Goal: Transaction & Acquisition: Download file/media

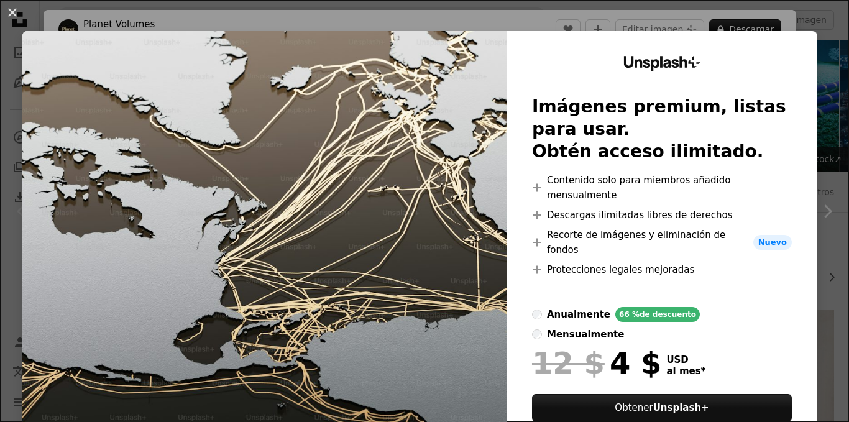
click at [89, 25] on div "An X shape Unsplash+ Imágenes premium, listas para usar. Obtén acceso ilimitado…" at bounding box center [424, 211] width 849 height 422
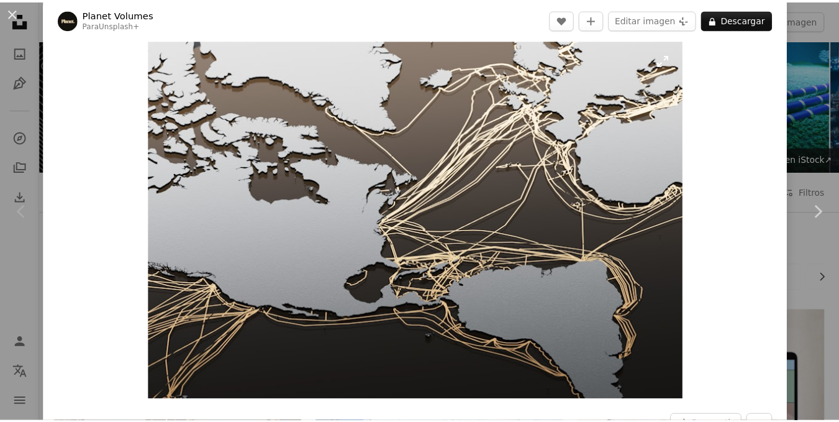
scroll to position [4, 0]
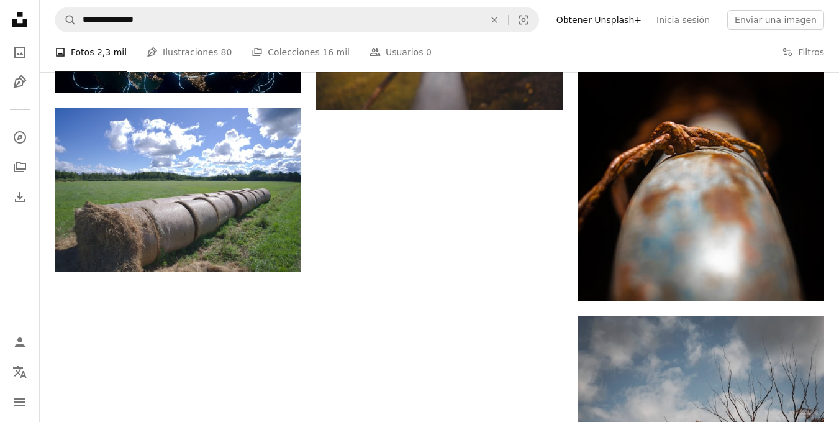
scroll to position [1861, 0]
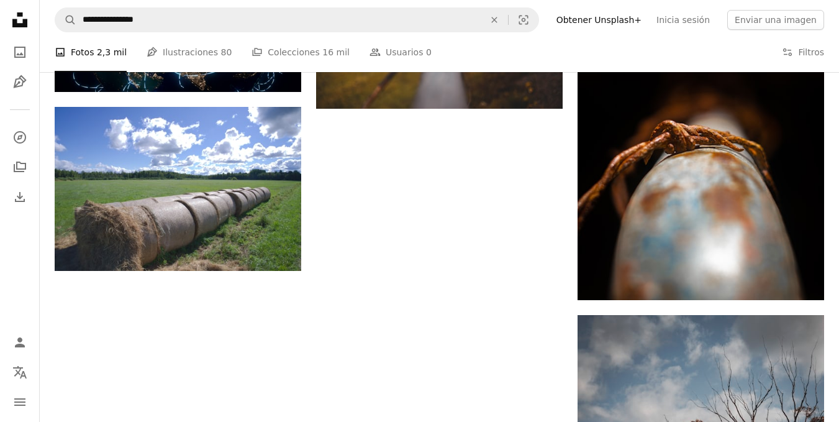
drag, startPoint x: 449, startPoint y: 370, endPoint x: 452, endPoint y: 359, distance: 11.0
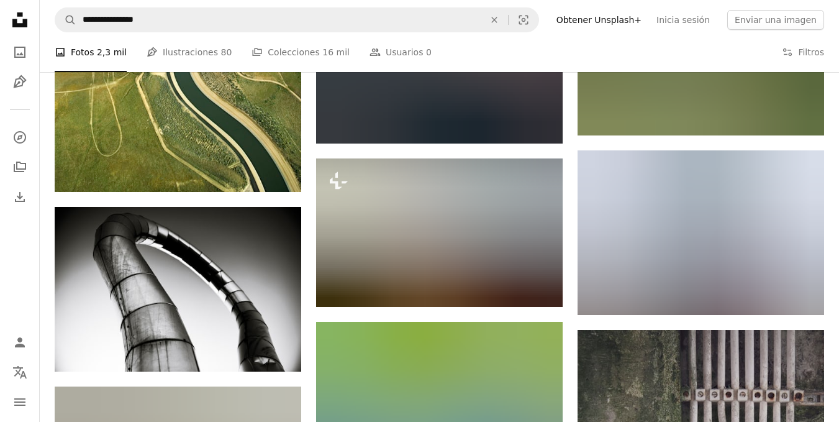
scroll to position [7596, 0]
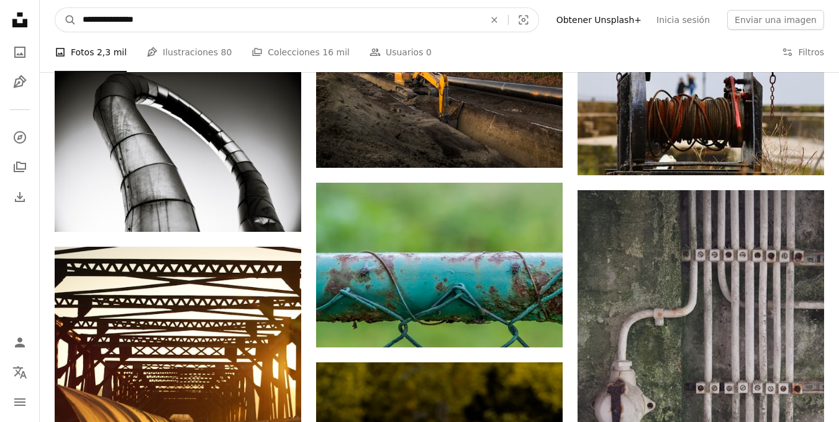
drag, startPoint x: 317, startPoint y: 11, endPoint x: 48, endPoint y: 17, distance: 269.1
click at [48, 17] on nav "**********" at bounding box center [440, 20] width 800 height 40
type input "**********"
click at [55, 8] on button "A magnifying glass" at bounding box center [65, 20] width 21 height 24
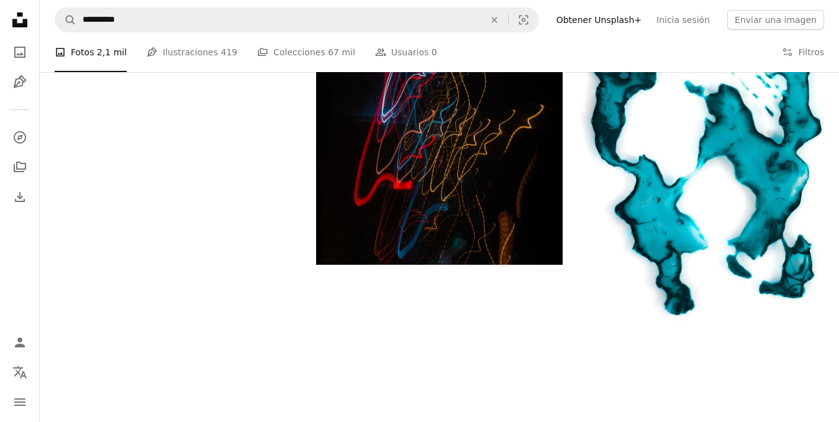
scroll to position [1691, 0]
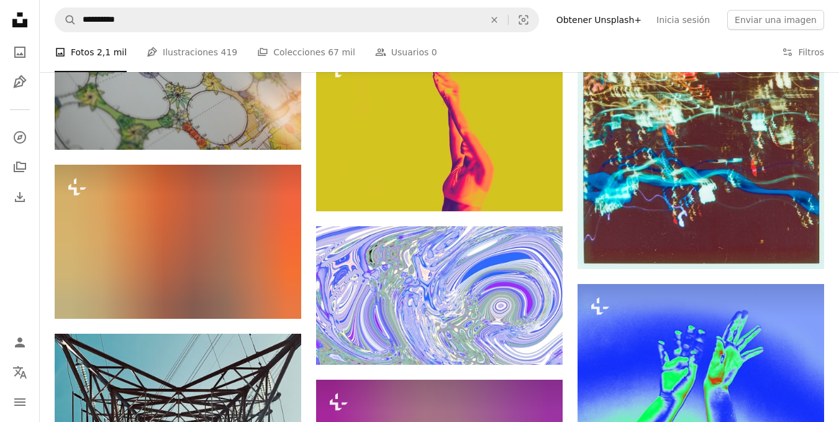
scroll to position [6307, 0]
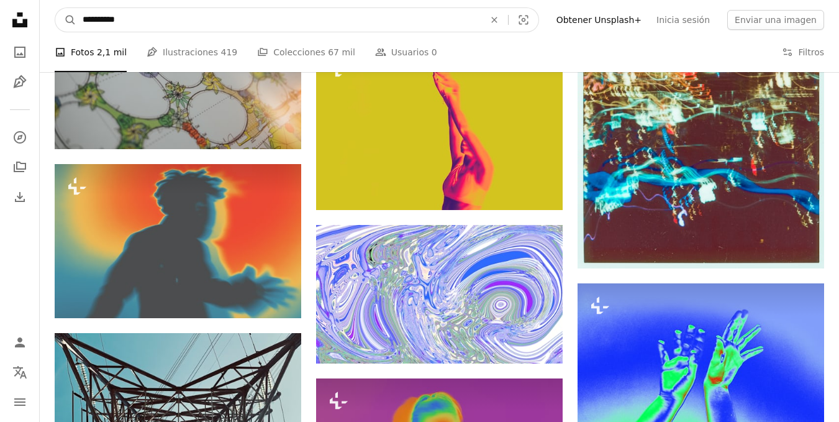
drag, startPoint x: 334, startPoint y: 17, endPoint x: 2, endPoint y: 21, distance: 331.2
type input "**********"
click at [55, 8] on button "A magnifying glass" at bounding box center [65, 20] width 21 height 24
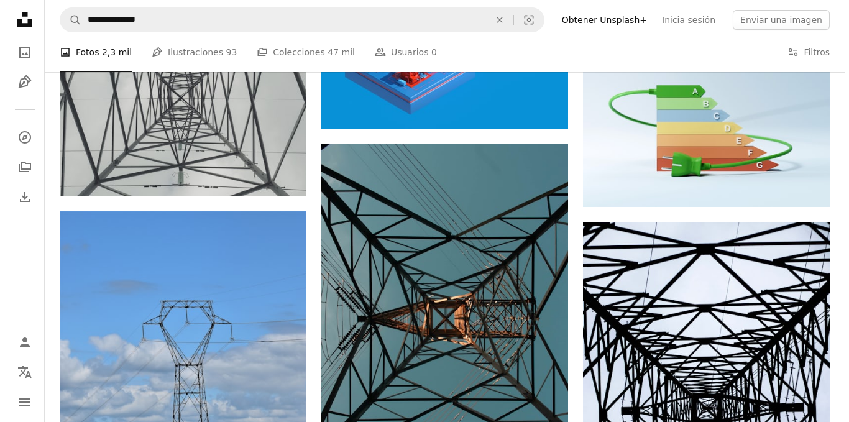
scroll to position [1521, 0]
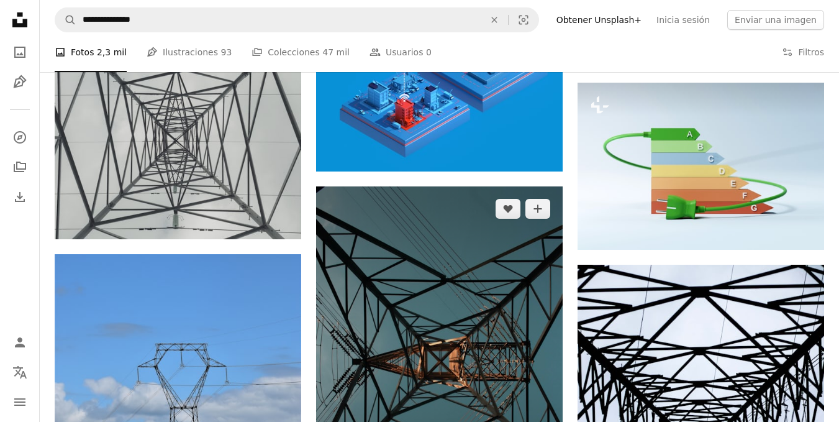
click at [470, 212] on img at bounding box center [439, 359] width 247 height 347
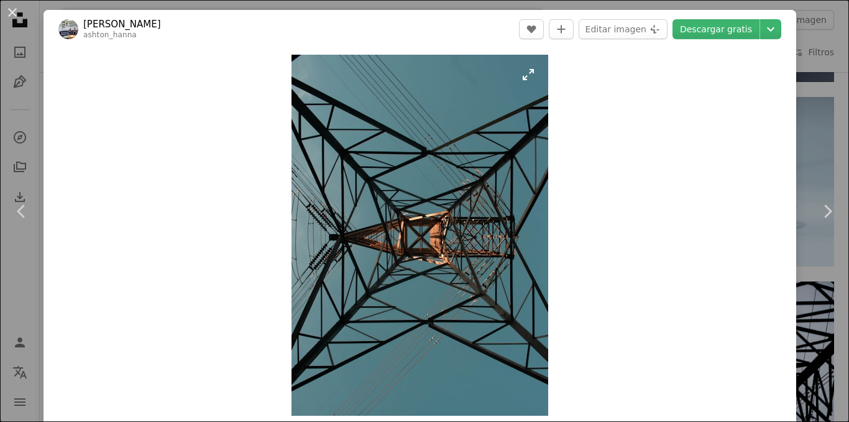
click at [472, 214] on img "Ampliar en esta imagen" at bounding box center [419, 235] width 257 height 361
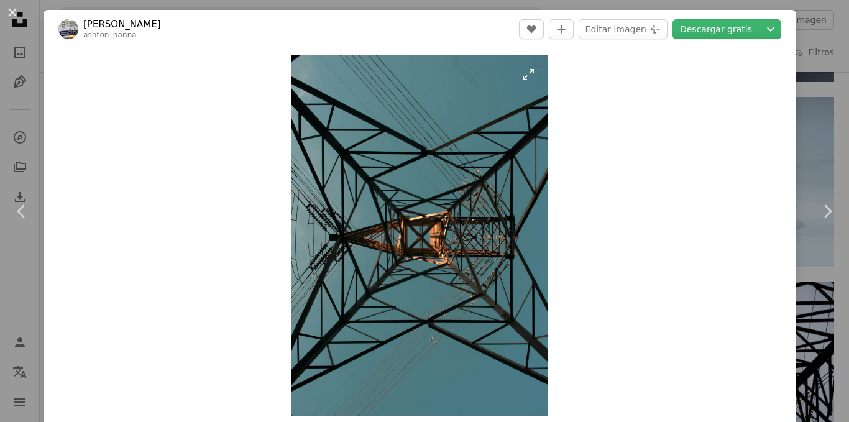
click at [472, 214] on img "Ampliar en esta imagen" at bounding box center [419, 235] width 257 height 361
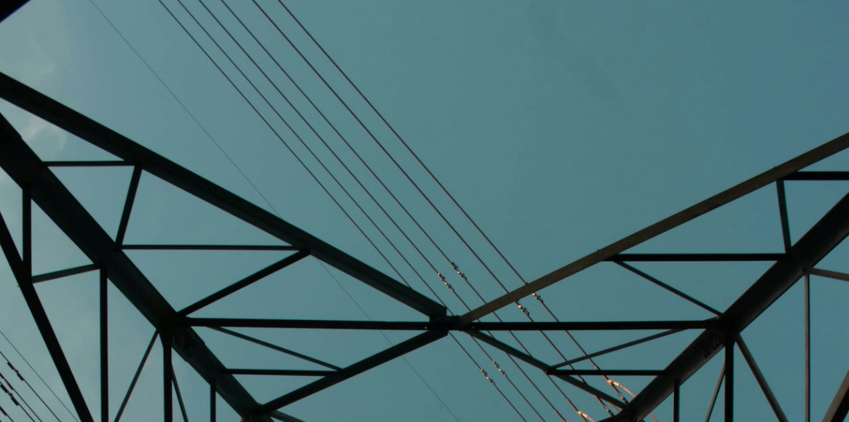
scroll to position [374, 0]
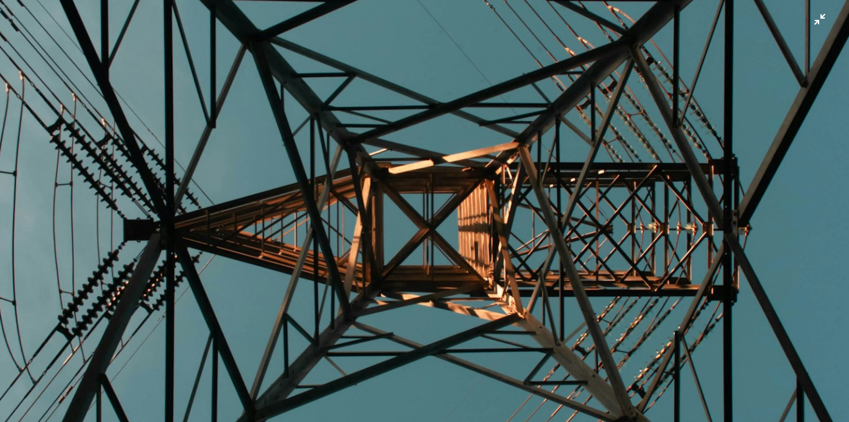
click at [472, 214] on img "Reducir el zoom en esta imagen" at bounding box center [424, 222] width 850 height 1195
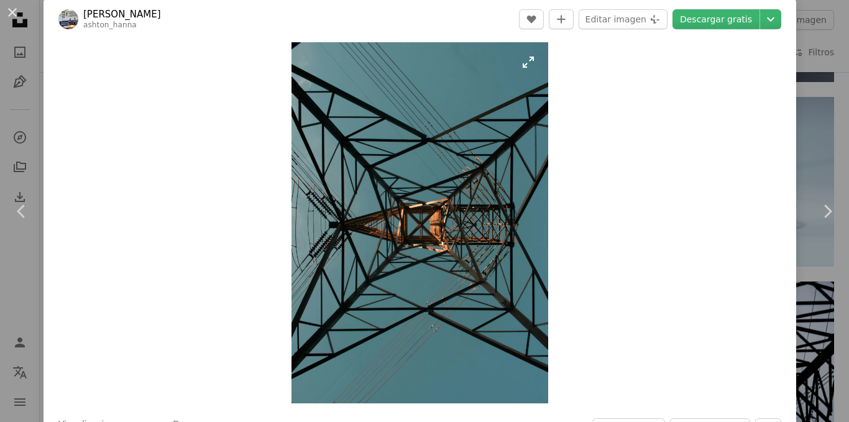
scroll to position [13, 0]
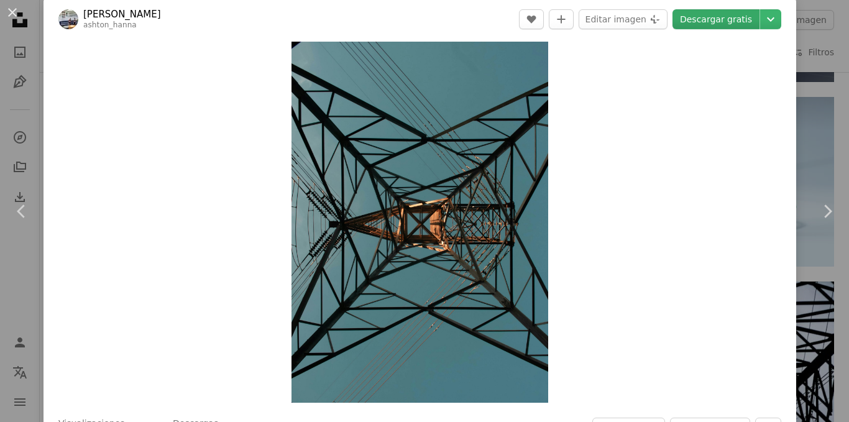
click at [721, 19] on link "Descargar gratis" at bounding box center [715, 19] width 87 height 20
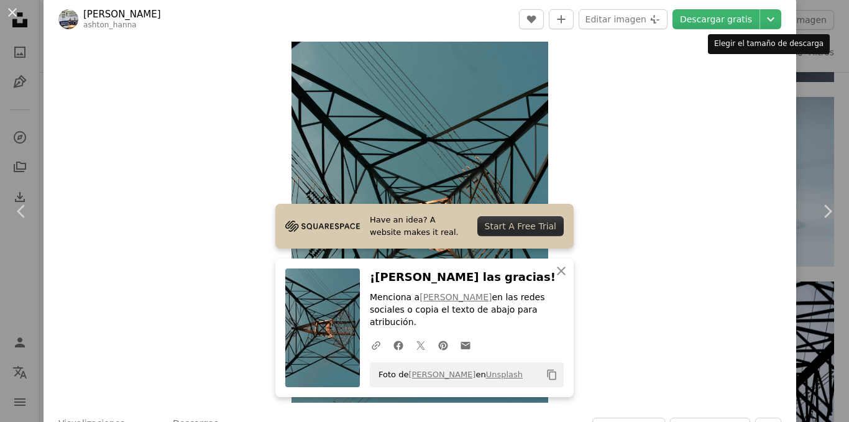
drag, startPoint x: 789, startPoint y: 25, endPoint x: 810, endPoint y: 40, distance: 25.9
click at [810, 40] on div "Elegir el tamaño de descarga" at bounding box center [769, 44] width 122 height 20
